Goal: Transaction & Acquisition: Book appointment/travel/reservation

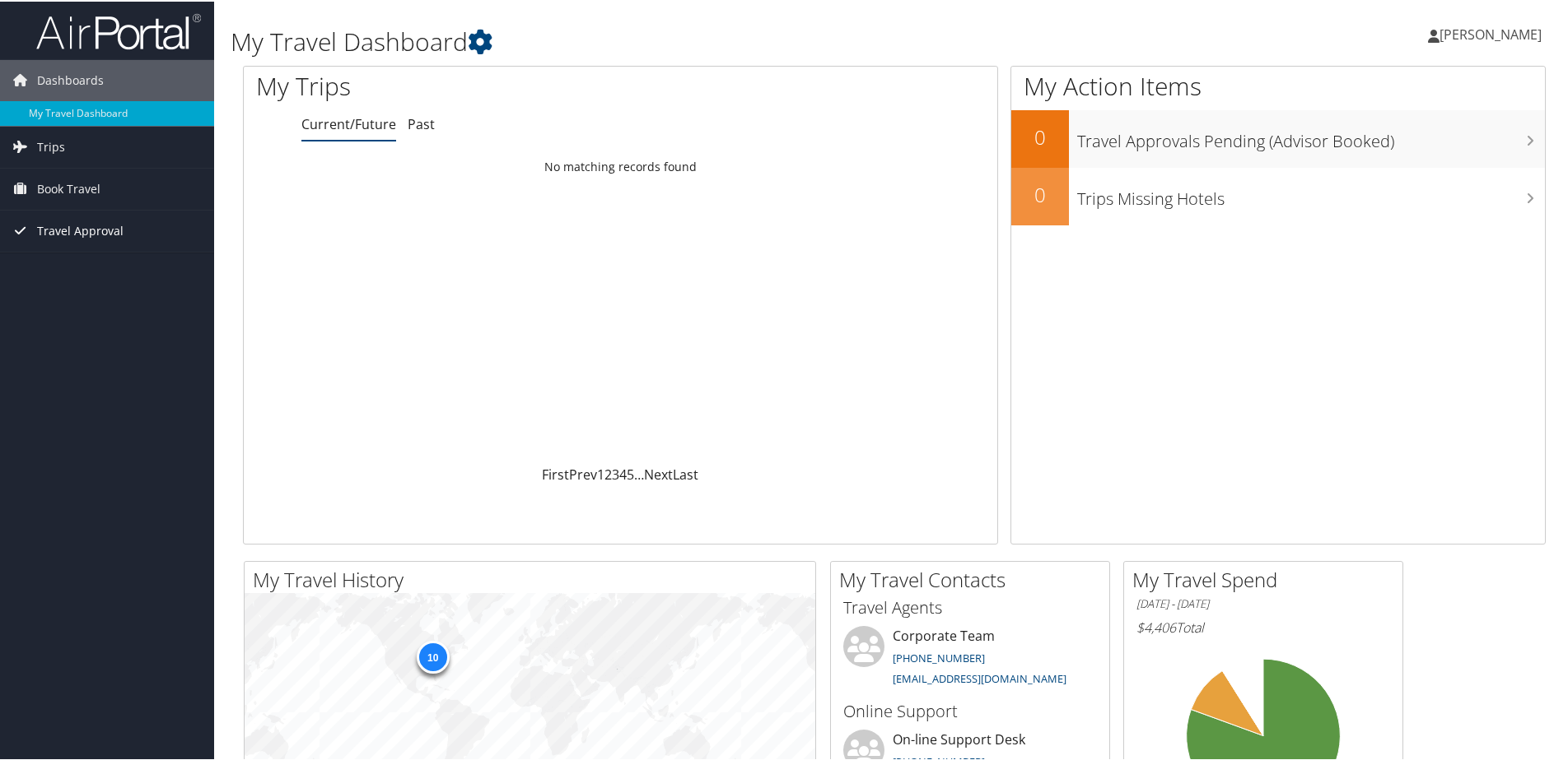
click at [98, 241] on span "Travel Approval" at bounding box center [80, 229] width 87 height 42
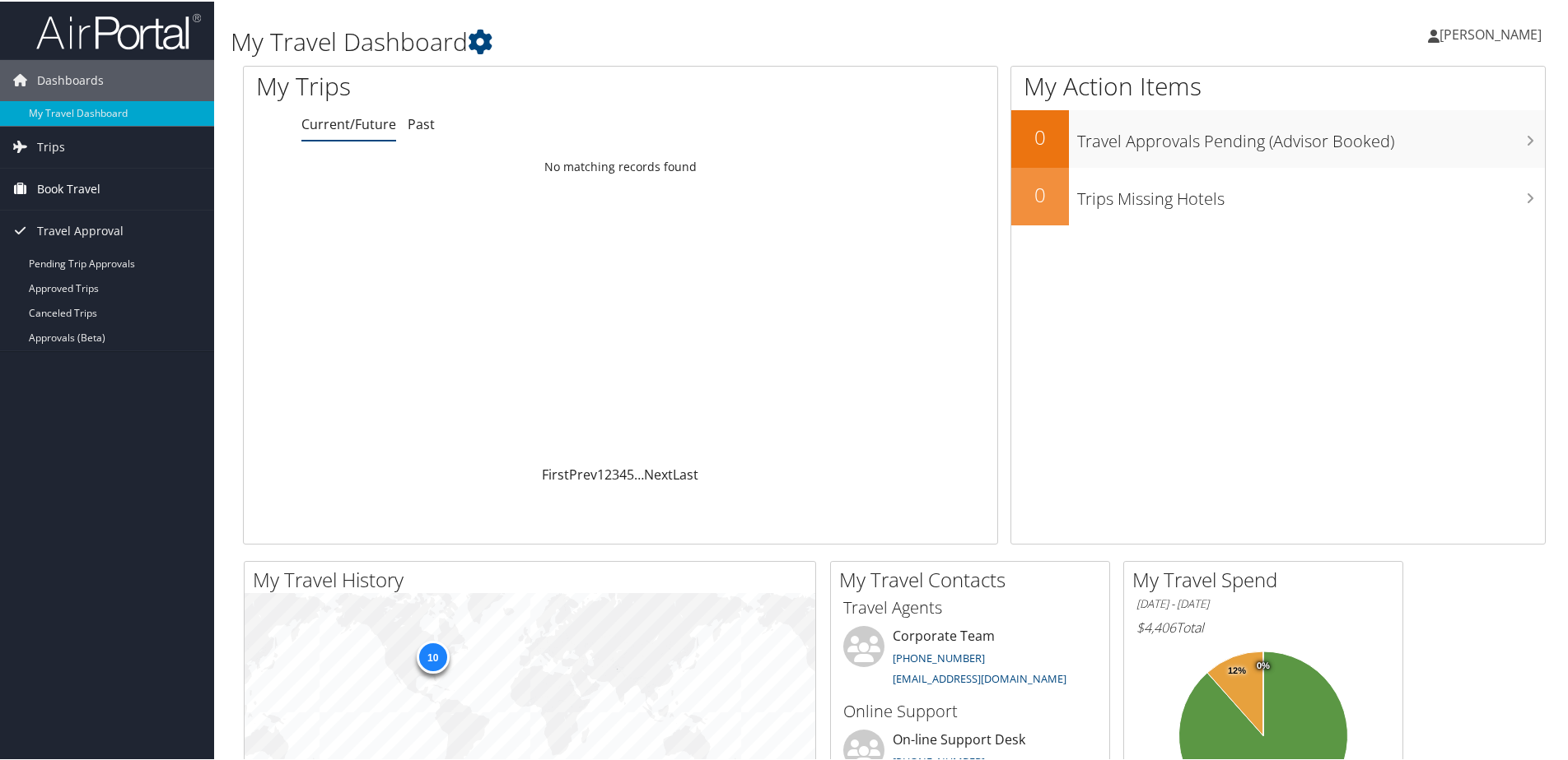
click at [59, 185] on span "Book Travel" at bounding box center [68, 188] width 63 height 42
click at [229, 95] on div "My Travel Dashboard Eric Rickabaugh Eric Rickabaugh My Settings Travel Agency C…" at bounding box center [895, 621] width 1360 height 1243
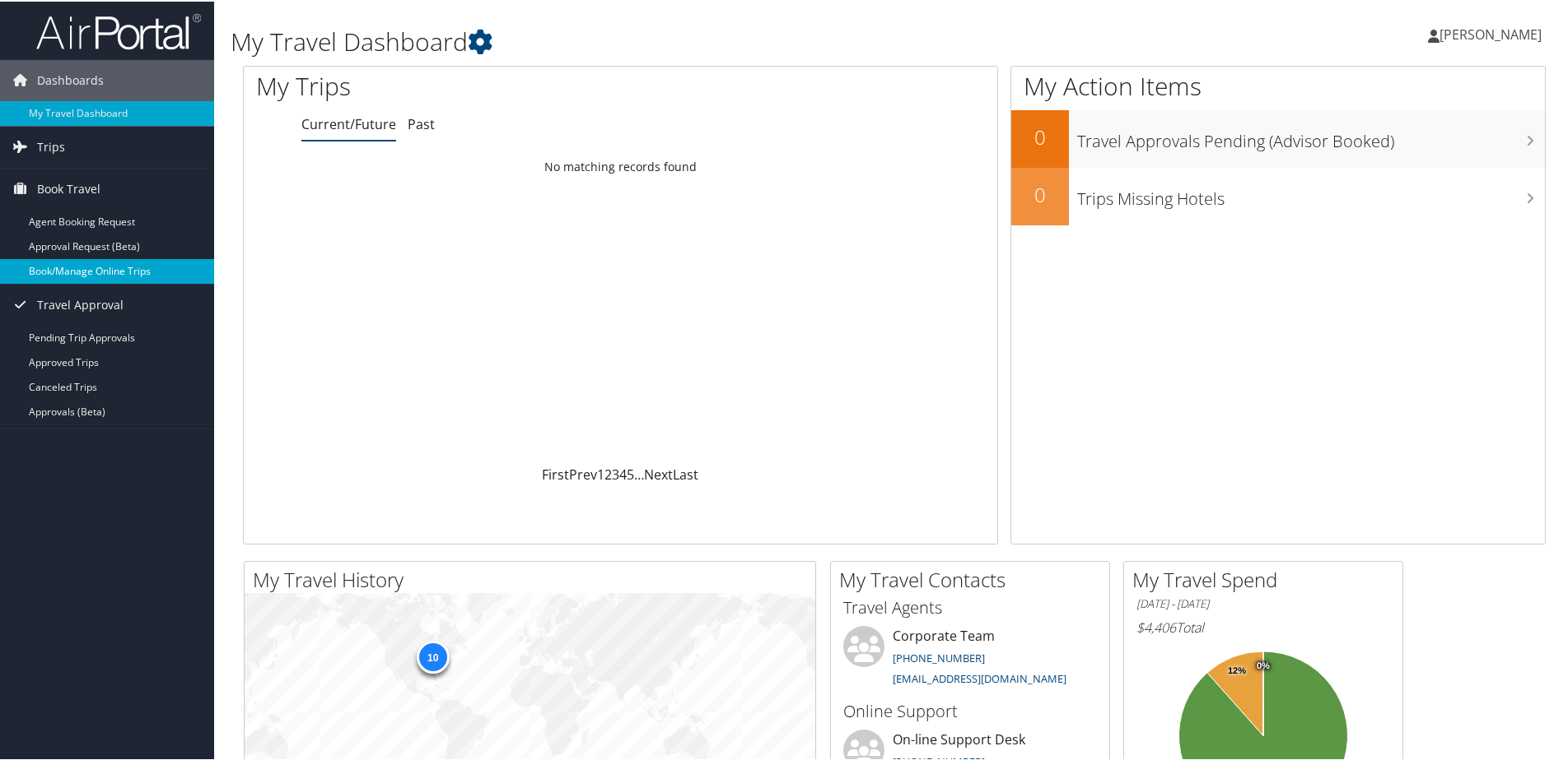
click at [109, 265] on link "Book/Manage Online Trips" at bounding box center [107, 270] width 214 height 25
click at [1449, 37] on span "[PERSON_NAME]" at bounding box center [1491, 32] width 102 height 18
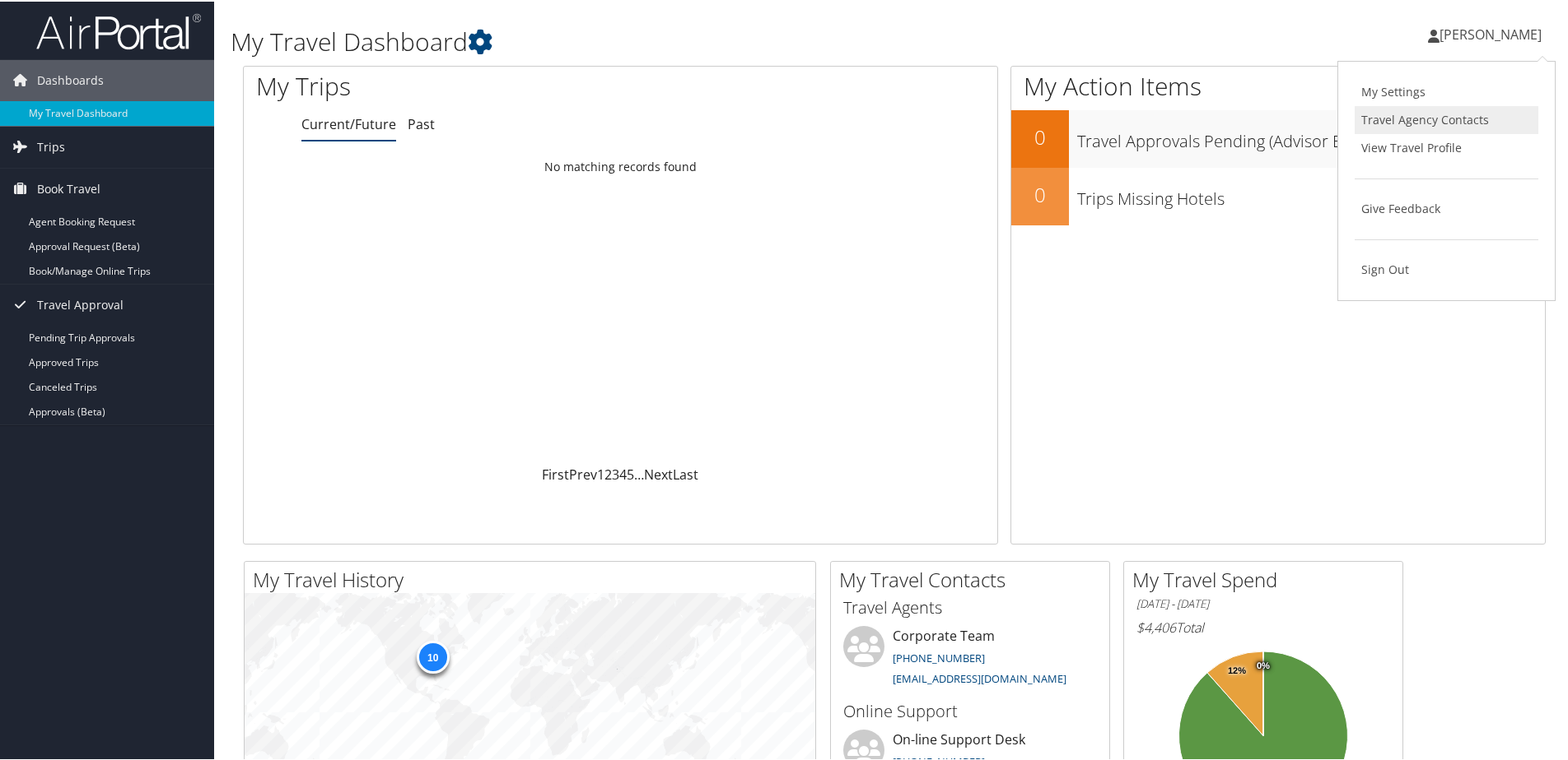
click at [1410, 122] on link "Travel Agency Contacts" at bounding box center [1446, 119] width 183 height 28
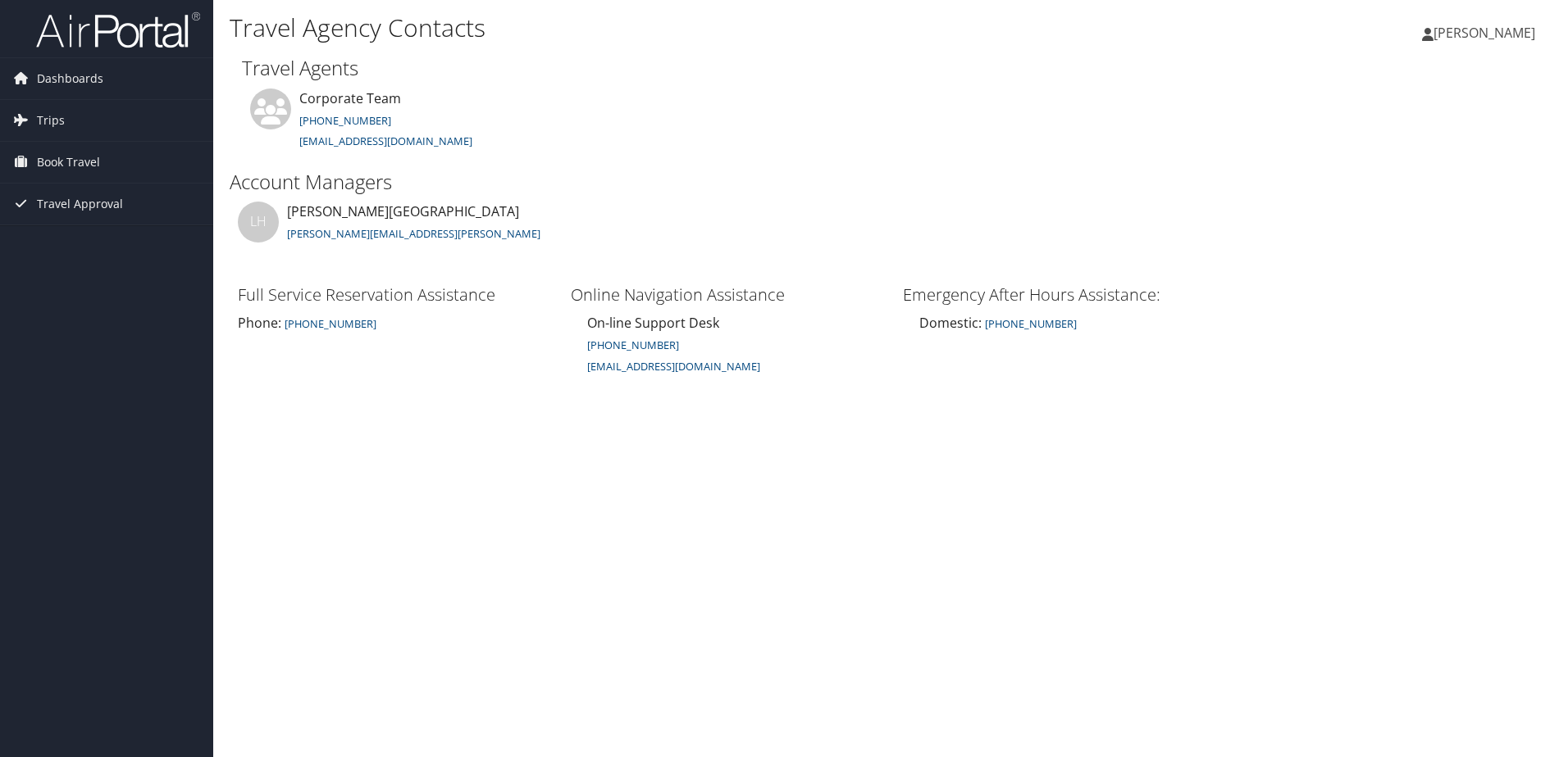
click at [498, 151] on li "Corporate Team [PHONE_NUMBER] [EMAIL_ADDRESS][DOMAIN_NAME]" at bounding box center [459, 128] width 436 height 80
click at [64, 166] on span "Book Travel" at bounding box center [68, 163] width 63 height 41
click at [56, 249] on link "Book/Manage Online Trips" at bounding box center [106, 244] width 214 height 24
